Goal: Information Seeking & Learning: Find specific fact

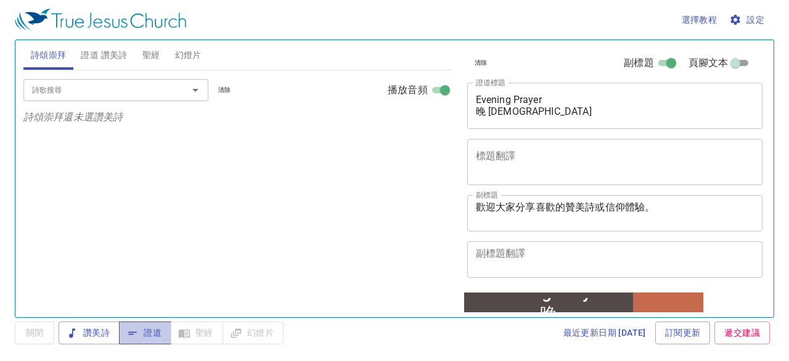
click at [146, 332] on span "證道" at bounding box center [145, 332] width 33 height 15
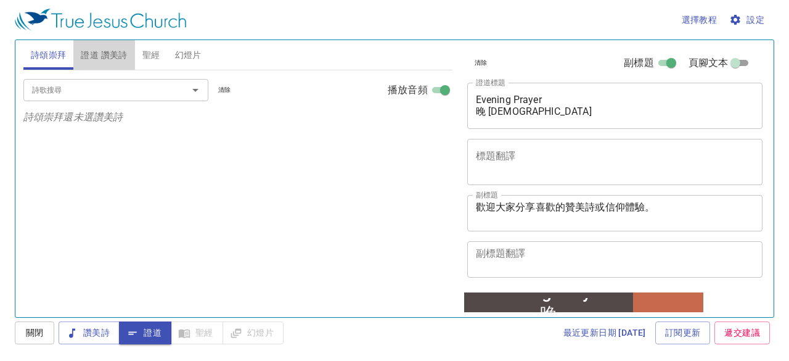
click at [102, 54] on span "證道 讚美詩" at bounding box center [104, 54] width 46 height 15
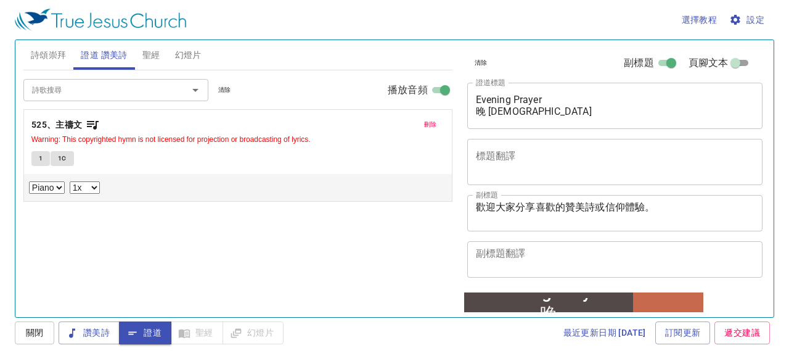
click at [78, 131] on b "525、主禱文" at bounding box center [56, 124] width 51 height 15
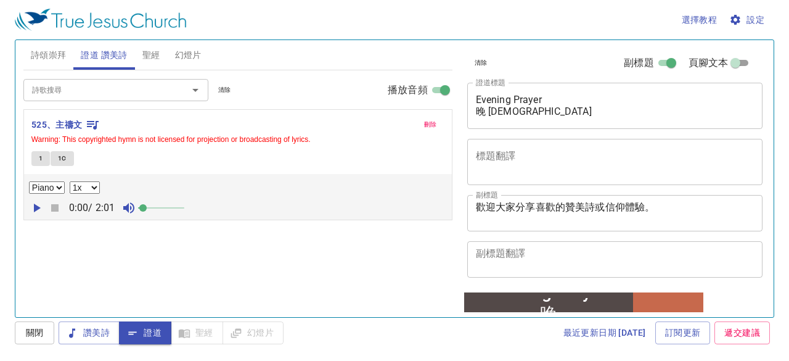
click at [145, 205] on span at bounding box center [142, 207] width 7 height 7
click at [39, 154] on span "1" at bounding box center [41, 158] width 4 height 11
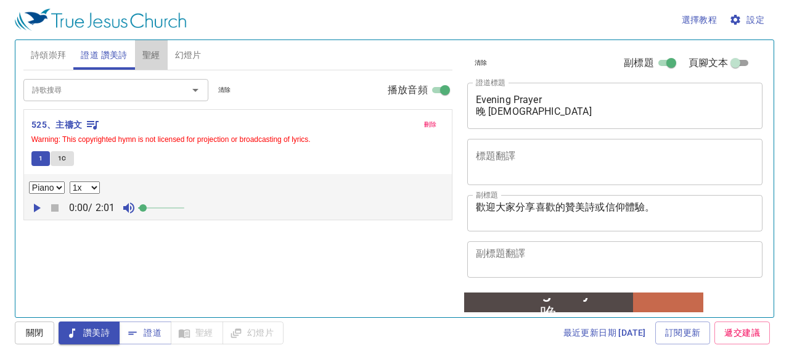
click at [156, 57] on span "聖經" at bounding box center [151, 54] width 18 height 15
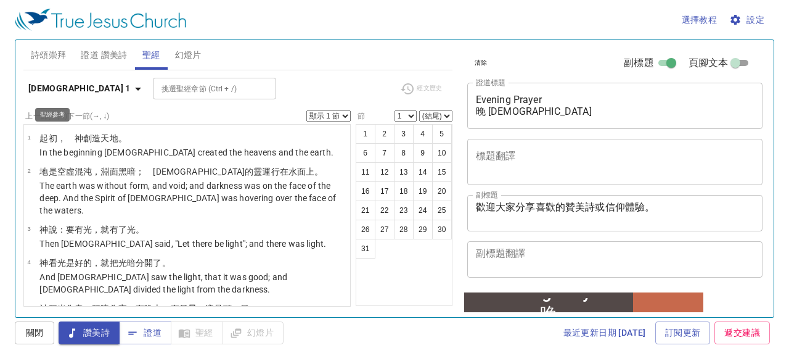
click at [131, 88] on icon "button" at bounding box center [138, 88] width 15 height 15
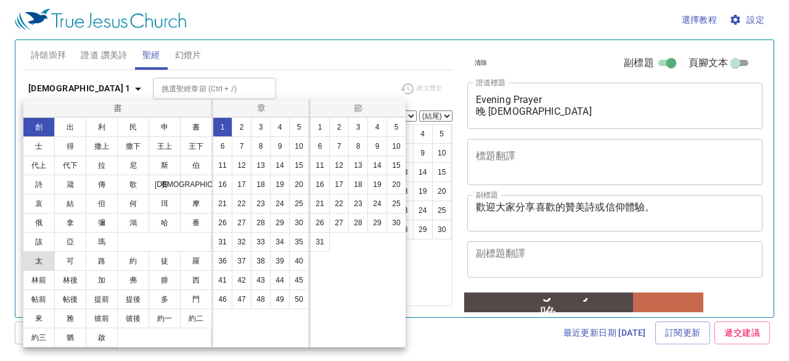
click at [49, 263] on button "太" at bounding box center [39, 261] width 32 height 20
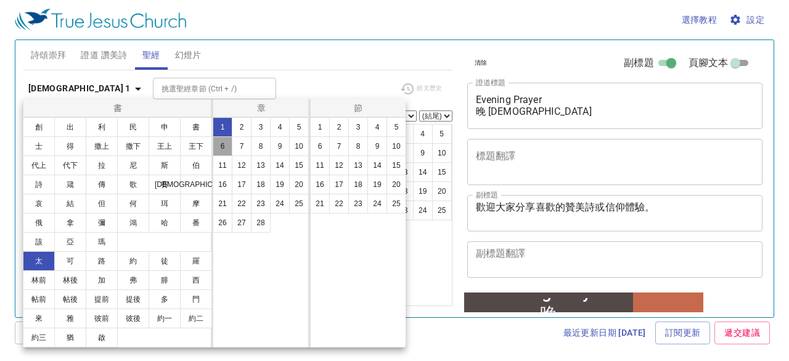
click at [220, 144] on button "6" at bounding box center [223, 146] width 20 height 20
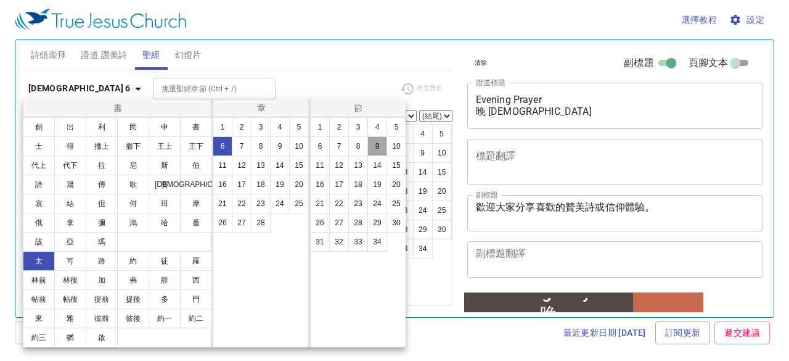
click at [377, 145] on button "9" at bounding box center [378, 146] width 20 height 20
select select "9"
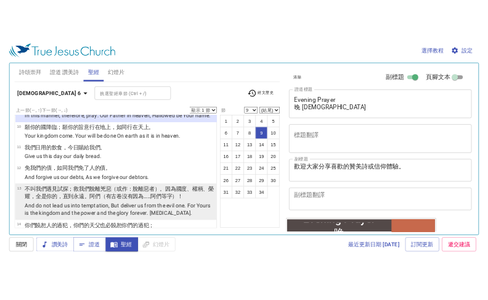
scroll to position [536, 0]
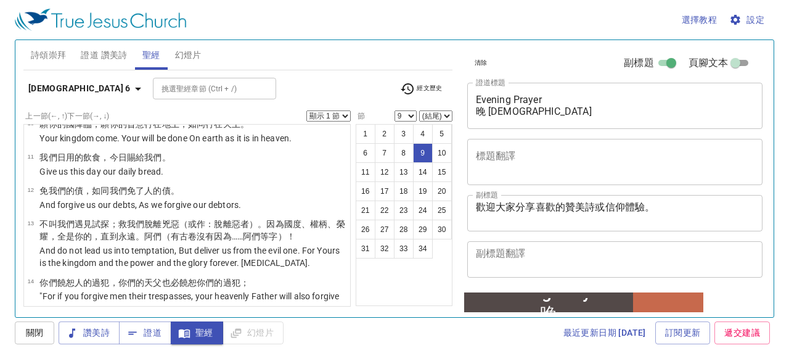
click at [343, 115] on select "顯示 1 節 顯示 2 節 顯示 3 節 顯示 4 節 顯示 5 節" at bounding box center [329, 115] width 44 height 11
select select "5"
click at [307, 110] on select "顯示 1 節 顯示 2 節 顯示 3 節 顯示 4 節 顯示 5 節" at bounding box center [329, 115] width 44 height 11
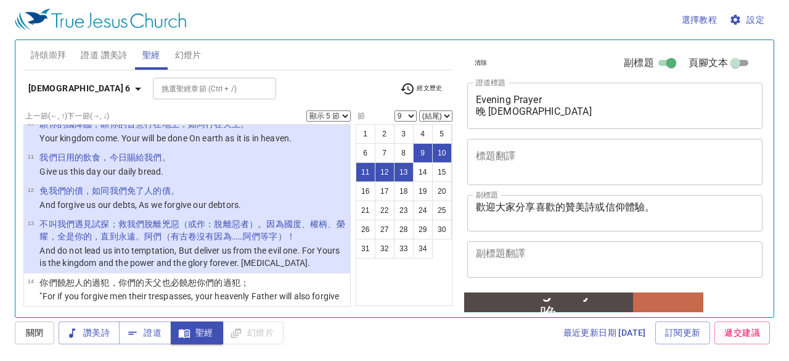
click at [207, 329] on span "聖經" at bounding box center [197, 332] width 33 height 15
click at [156, 334] on span "證道" at bounding box center [145, 332] width 33 height 15
click at [104, 57] on span "證道 讚美詩" at bounding box center [104, 54] width 46 height 15
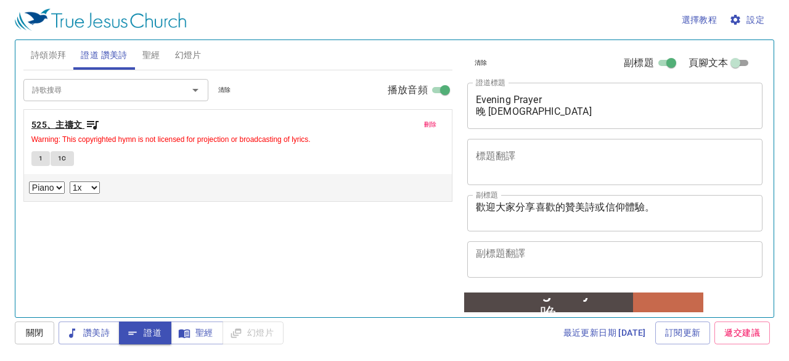
click at [81, 125] on b "525、主禱文" at bounding box center [56, 124] width 51 height 15
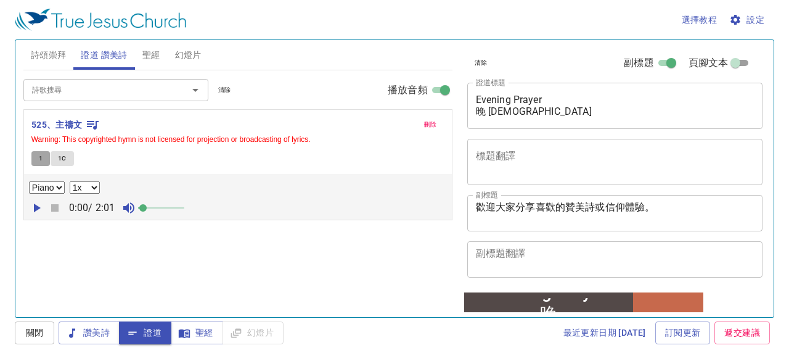
click at [39, 160] on span "1" at bounding box center [41, 158] width 4 height 11
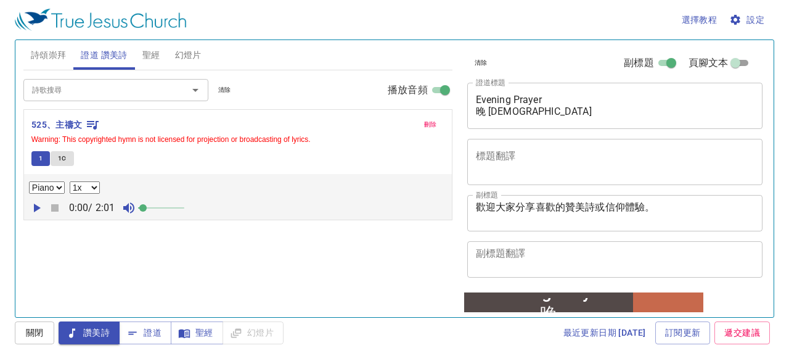
click at [37, 204] on icon "button" at bounding box center [36, 207] width 15 height 15
click at [54, 204] on icon "button" at bounding box center [54, 207] width 7 height 7
click at [148, 330] on span "證道" at bounding box center [145, 332] width 33 height 15
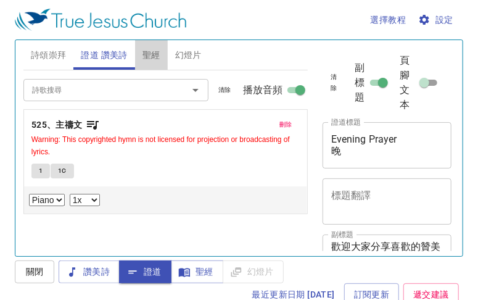
click at [146, 53] on span "聖經" at bounding box center [151, 54] width 18 height 15
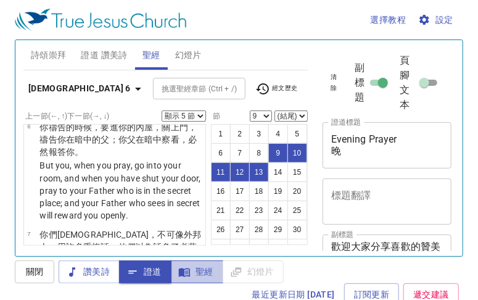
click at [203, 265] on span "聖經" at bounding box center [197, 271] width 33 height 15
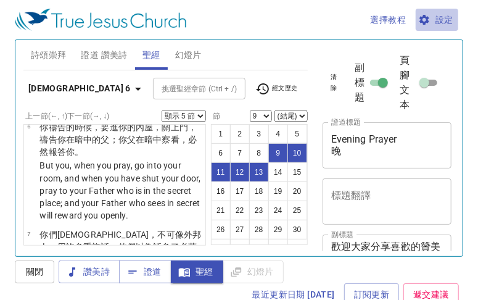
click at [446, 19] on span "設定" at bounding box center [437, 19] width 33 height 15
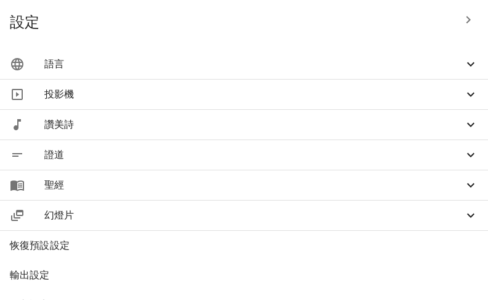
click at [464, 64] on icon at bounding box center [471, 64] width 15 height 15
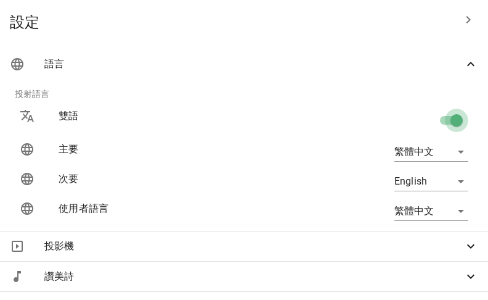
drag, startPoint x: 445, startPoint y: 118, endPoint x: 427, endPoint y: 122, distance: 18.9
click at [427, 122] on input "checkbox" at bounding box center [457, 122] width 70 height 23
checkbox input "false"
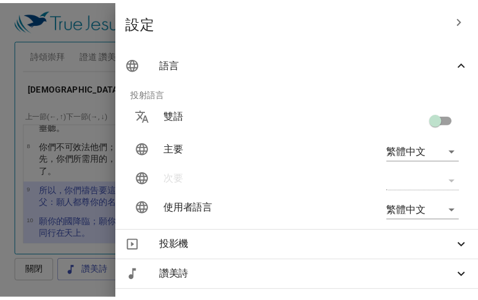
scroll to position [6, 0]
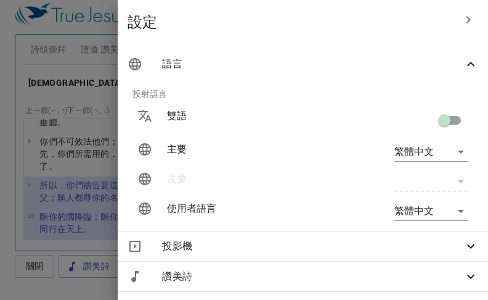
click at [467, 21] on icon "button" at bounding box center [469, 19] width 4 height 7
